Goal: Task Accomplishment & Management: Manage account settings

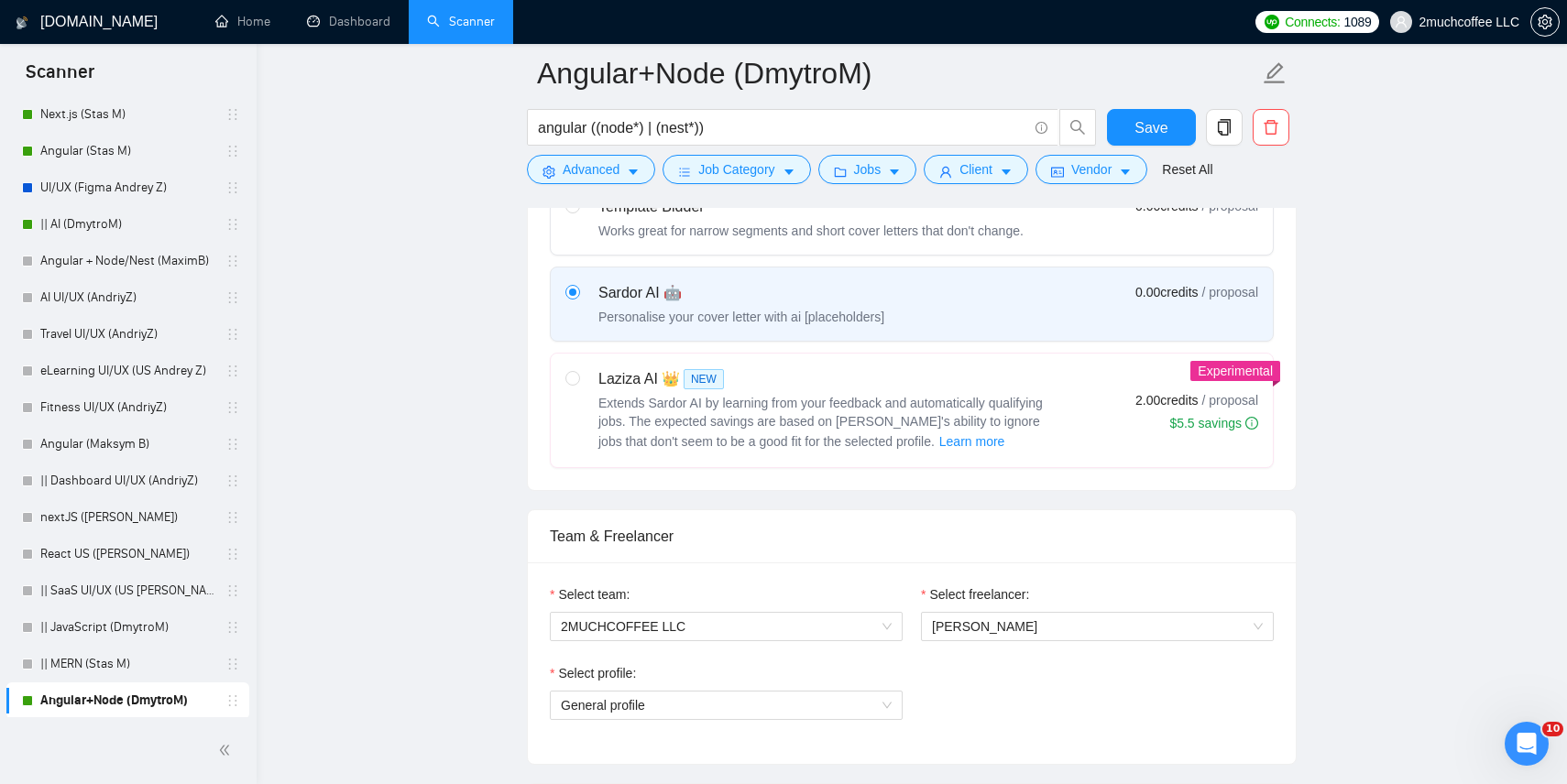
scroll to position [312, 0]
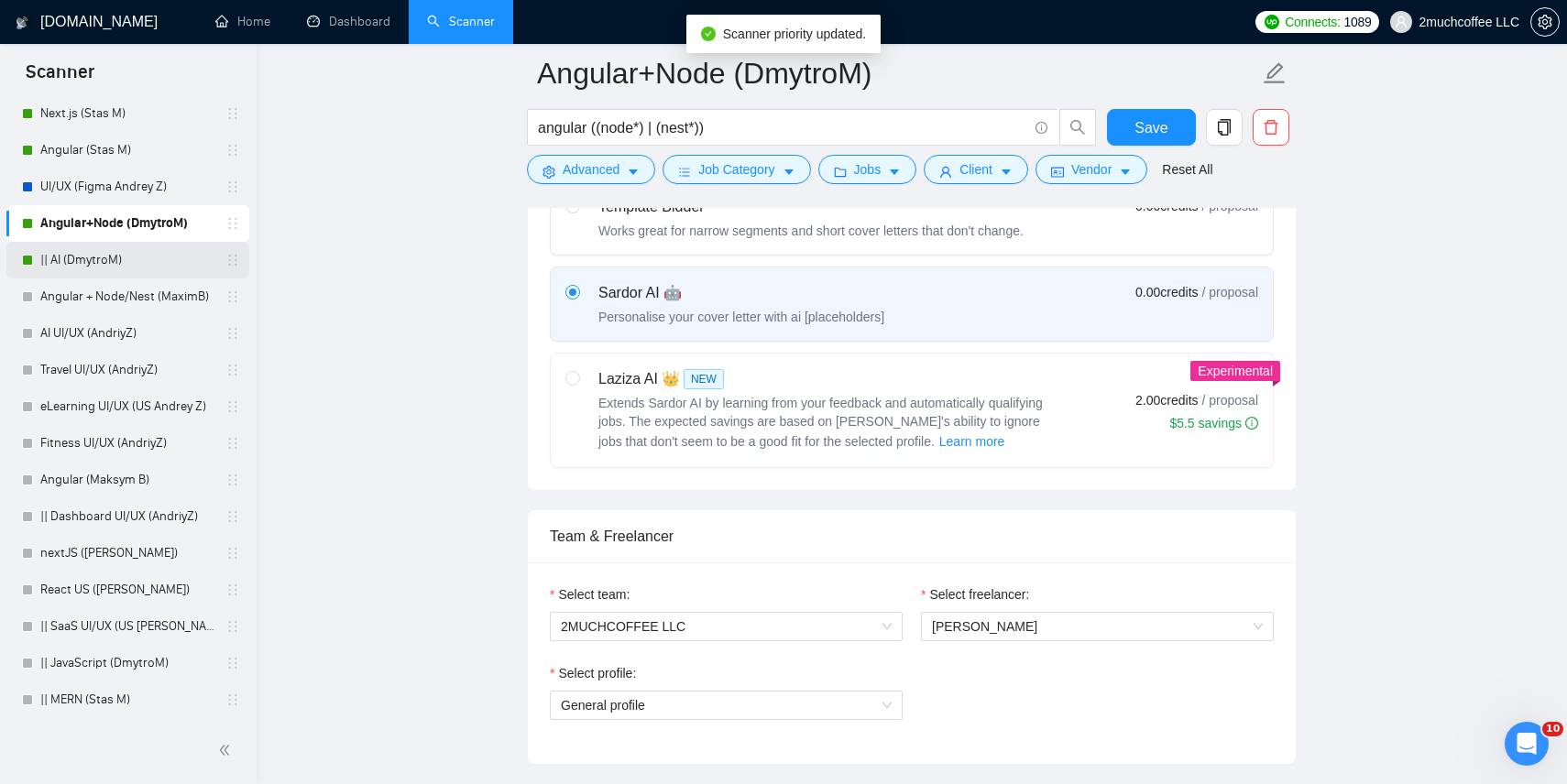
click at [158, 255] on link "|| AI (DmytroM)" at bounding box center [127, 259] width 174 height 36
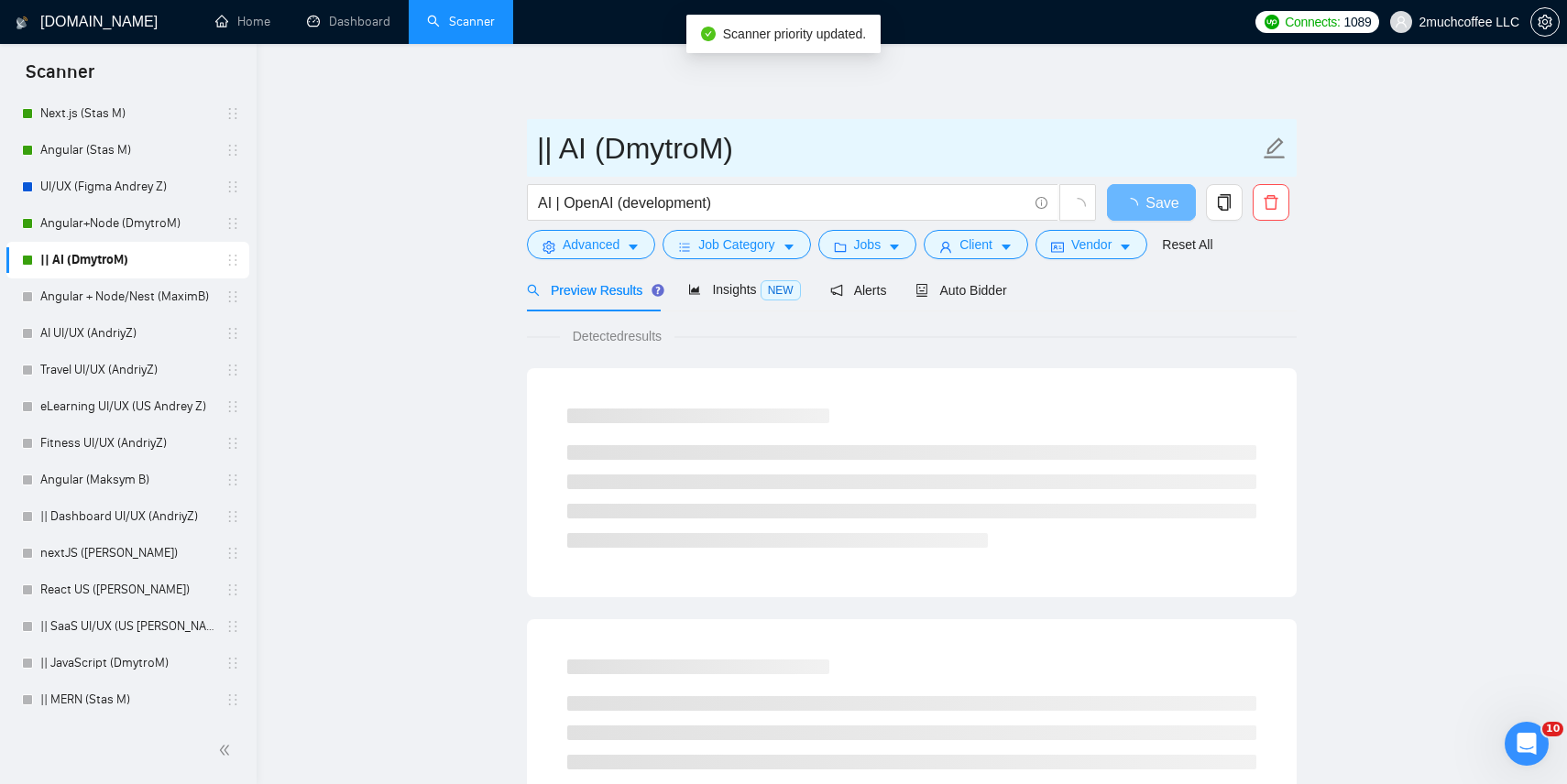
click at [556, 161] on input "|| AI (DmytroM)" at bounding box center [897, 148] width 722 height 46
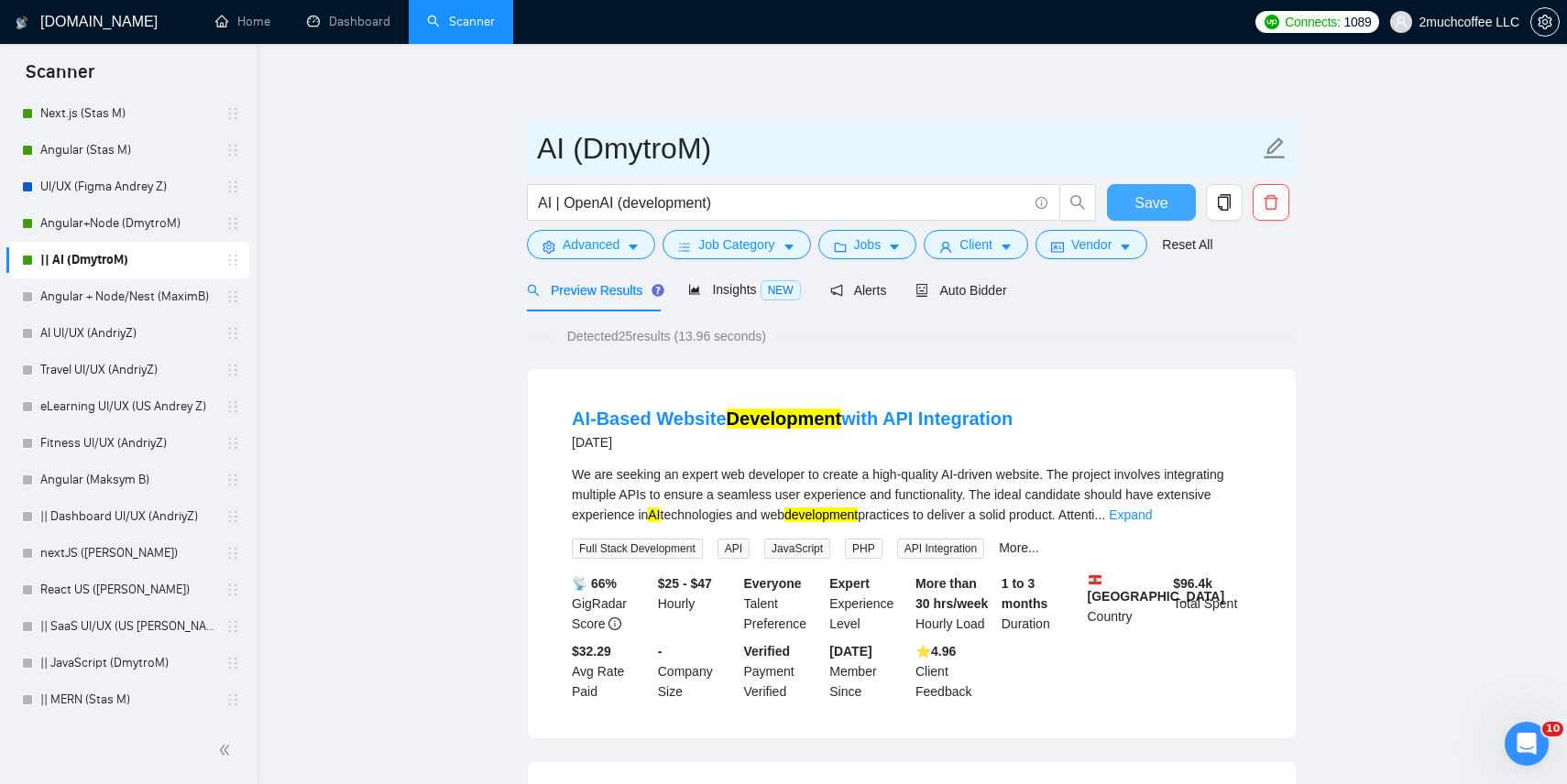
type input "AI (DmytroM)"
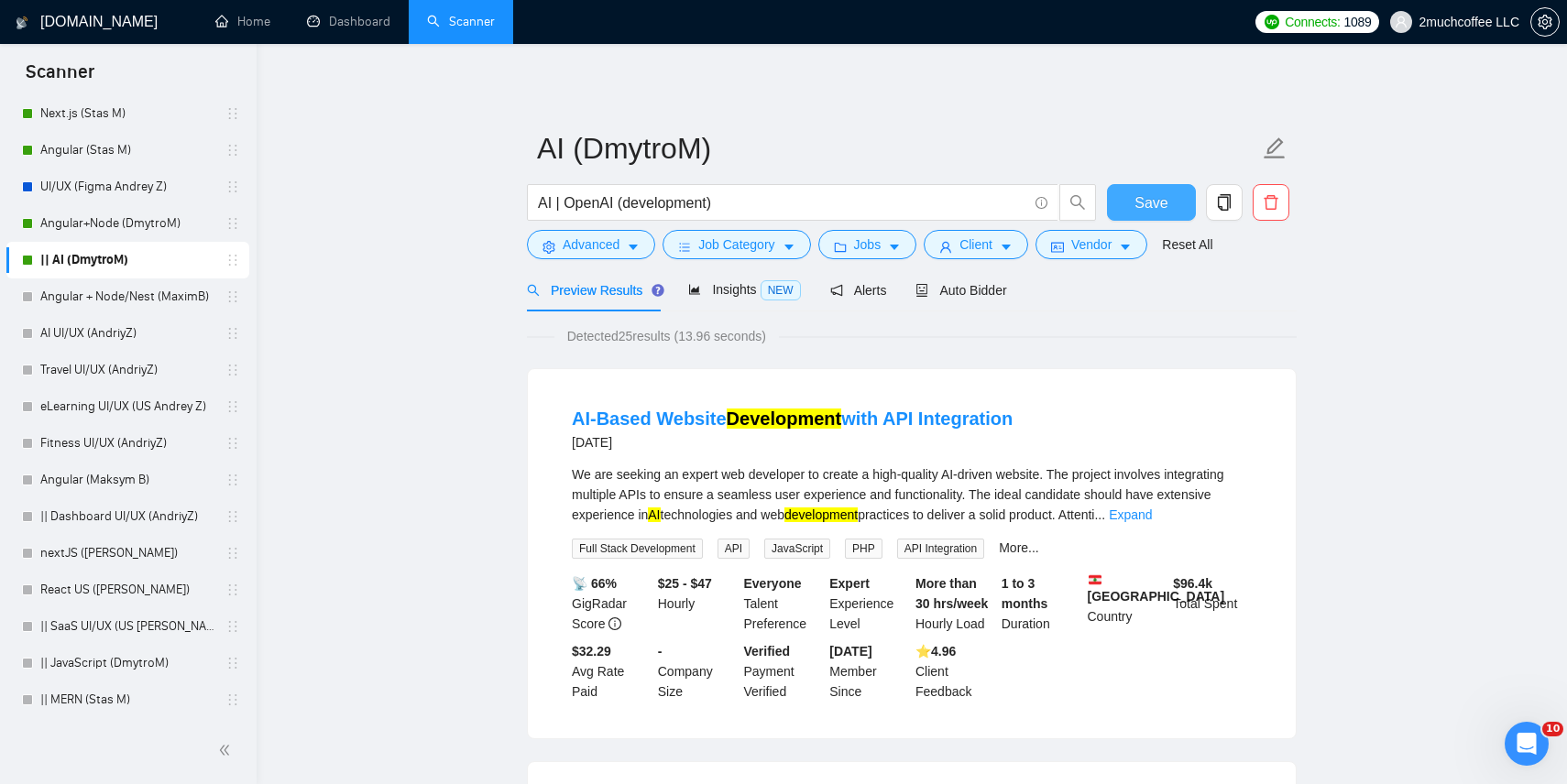
click at [1154, 197] on span "Save" at bounding box center [1152, 203] width 33 height 23
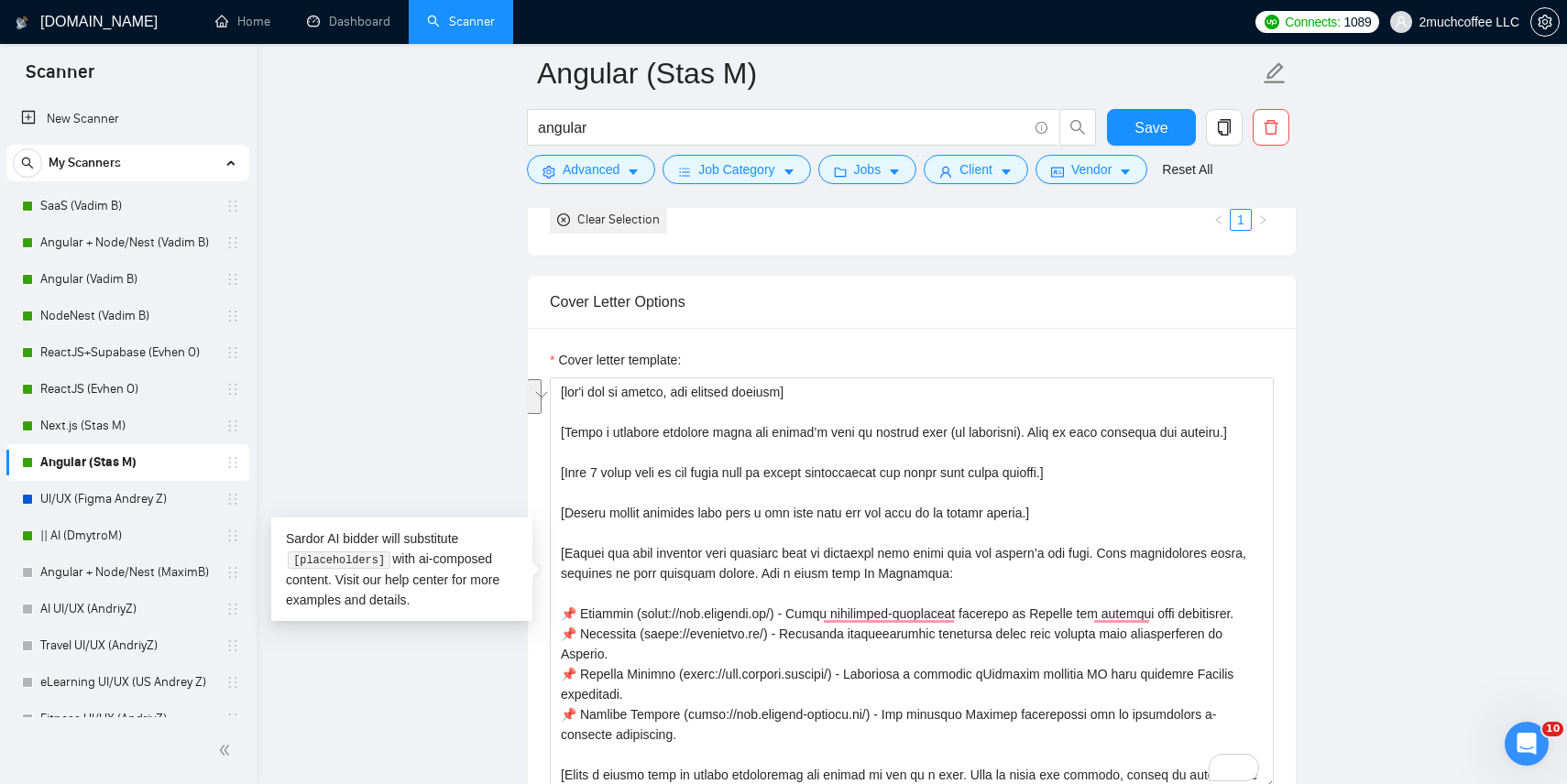
scroll to position [61, 0]
